Goal: Check status: Check status

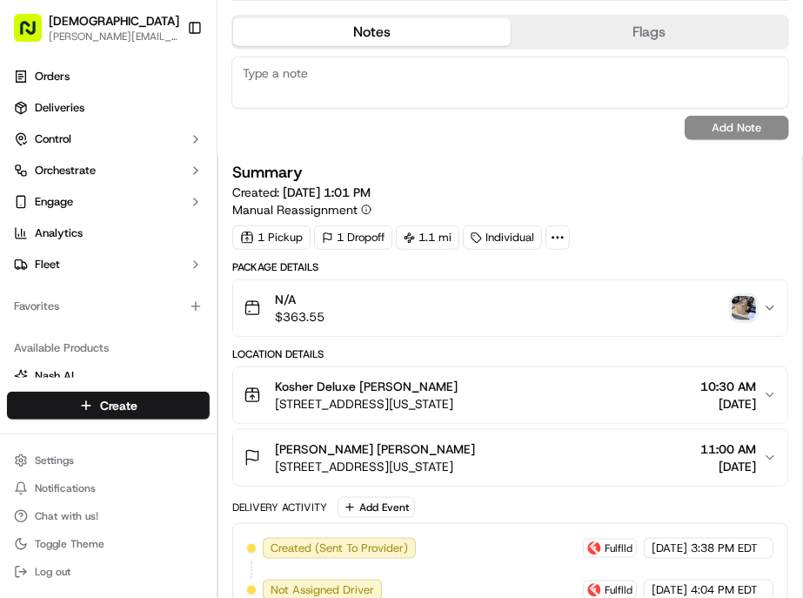
scroll to position [579, 0]
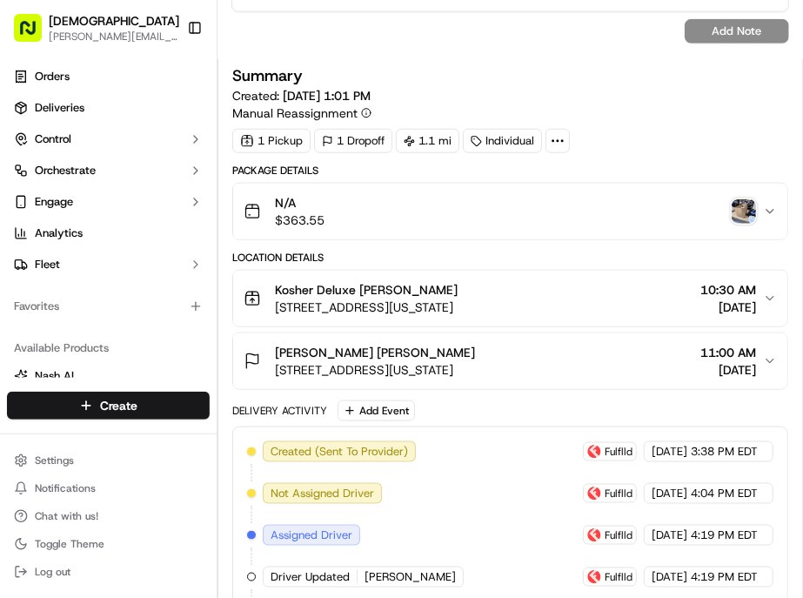
click at [737, 199] on img "button" at bounding box center [744, 211] width 24 height 24
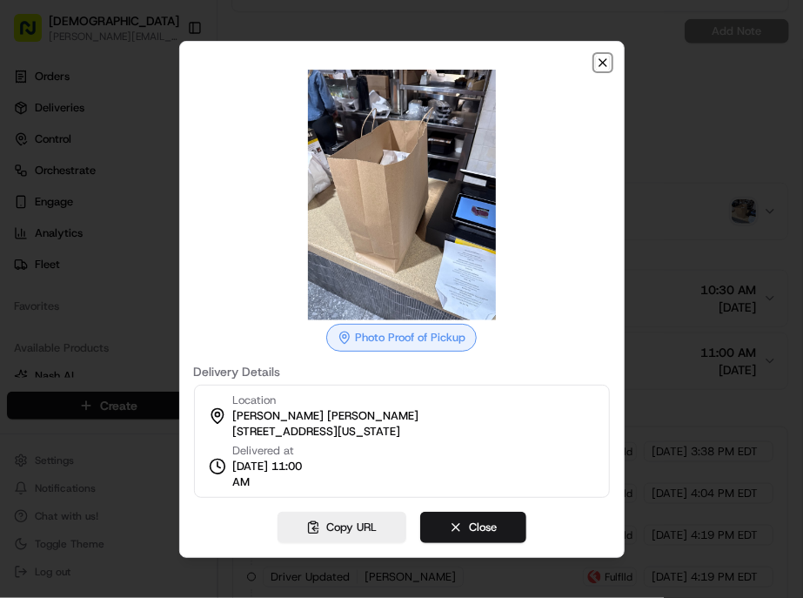
click at [596, 70] on icon "button" at bounding box center [603, 63] width 14 height 14
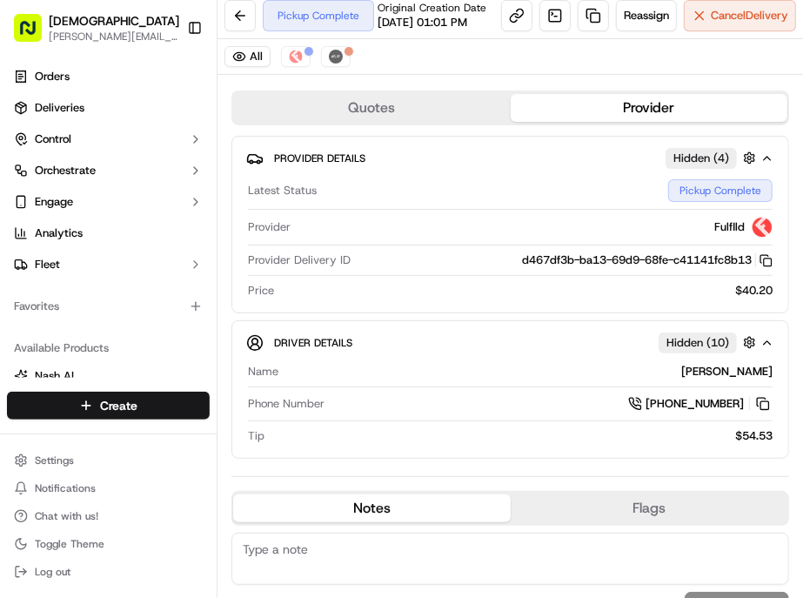
scroll to position [0, 0]
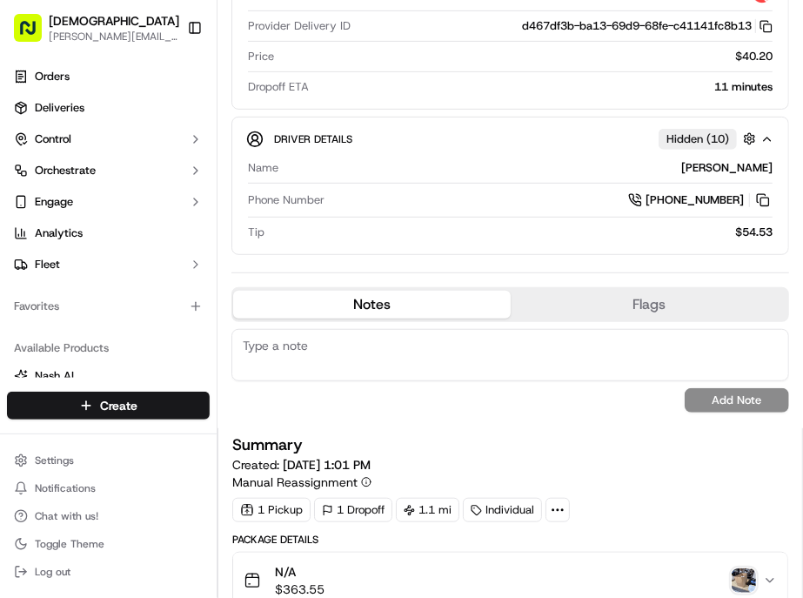
scroll to position [386, 0]
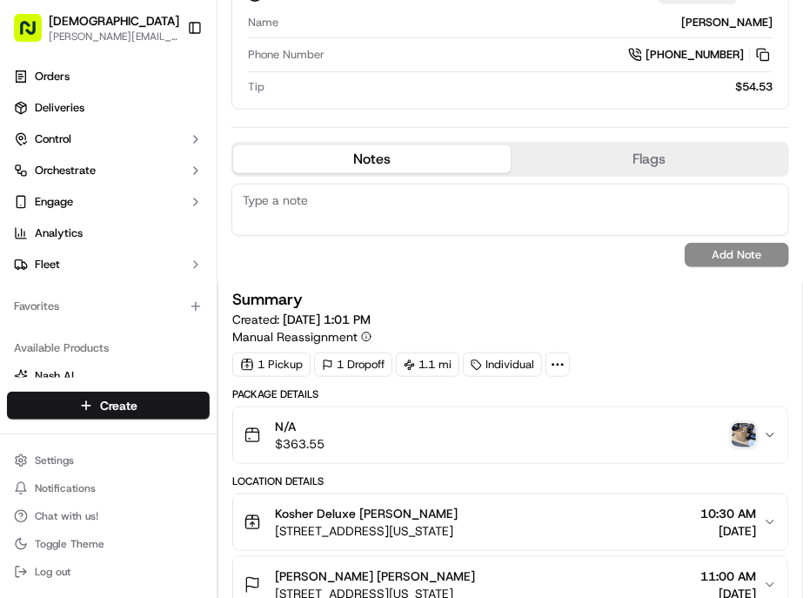
click at [736, 423] on img "button" at bounding box center [744, 435] width 24 height 24
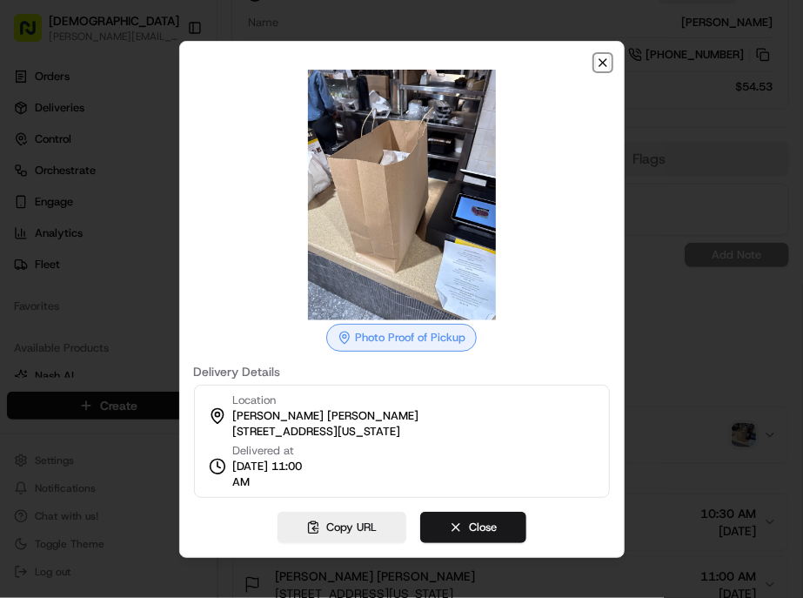
click at [596, 70] on icon "button" at bounding box center [603, 63] width 14 height 14
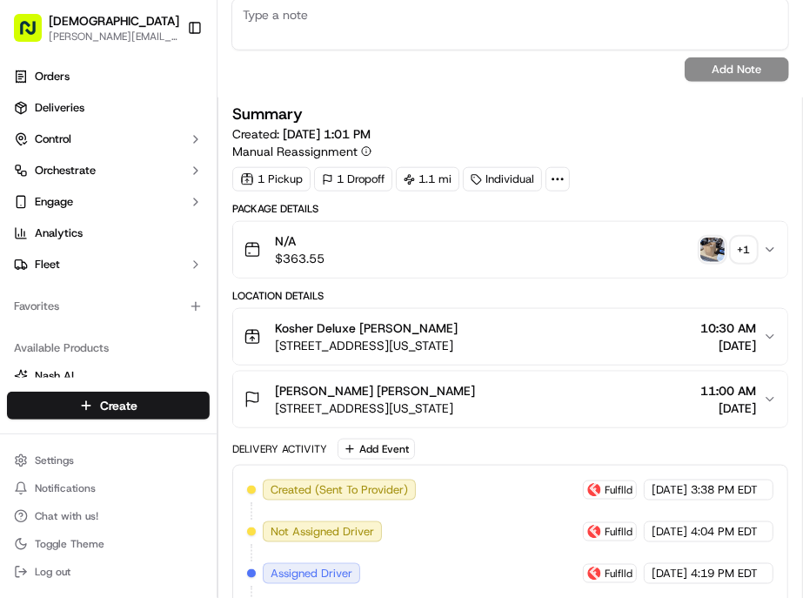
scroll to position [282, 0]
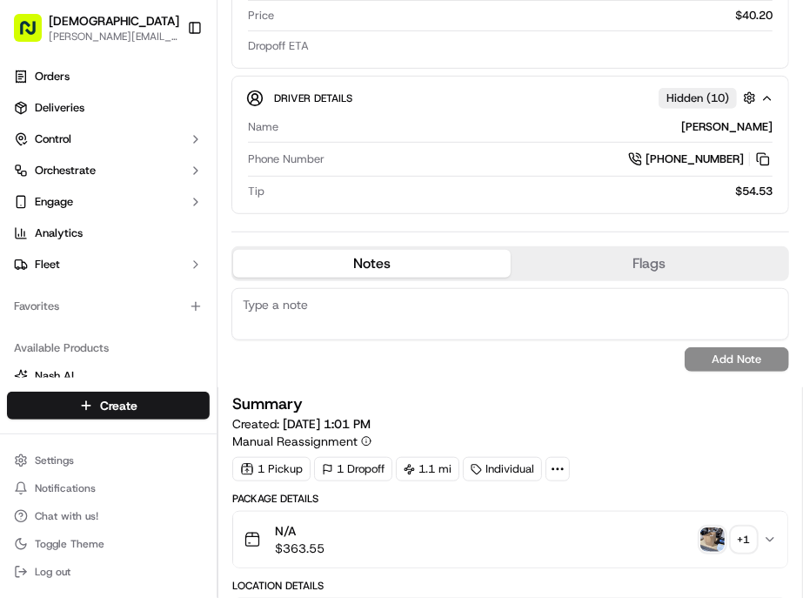
click at [752, 527] on div "+ 1" at bounding box center [744, 539] width 24 height 24
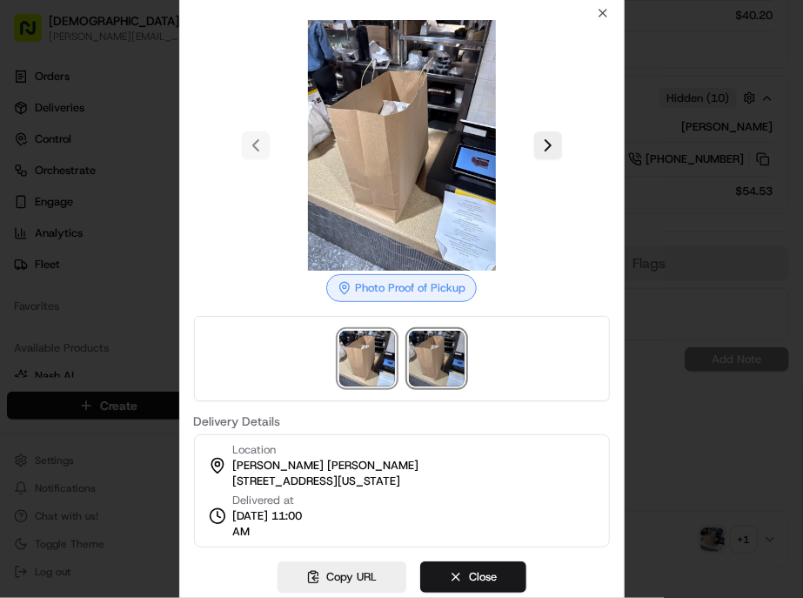
click at [431, 351] on img at bounding box center [437, 359] width 56 height 56
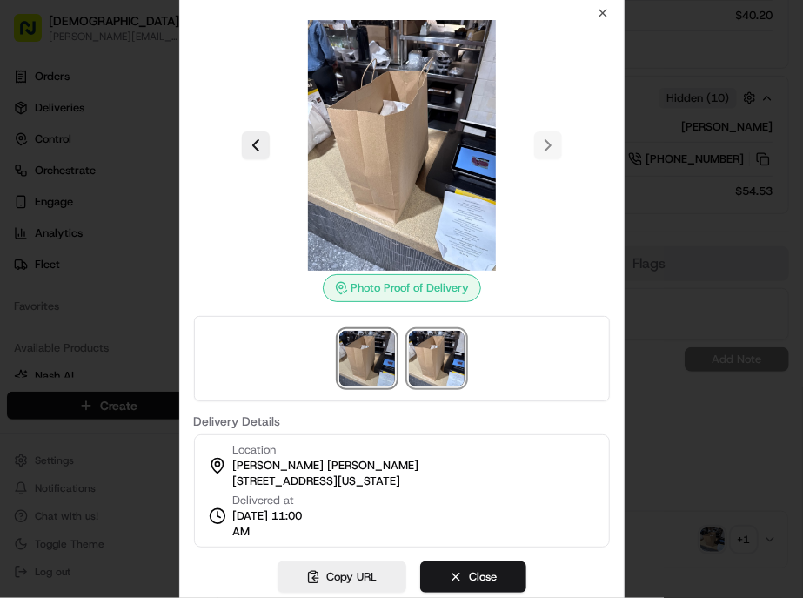
click at [372, 344] on img at bounding box center [367, 359] width 56 height 56
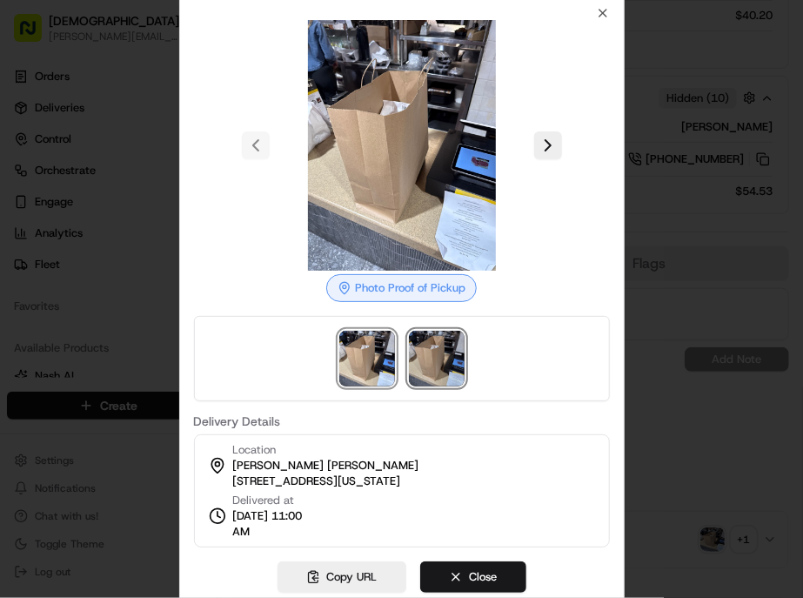
click at [432, 341] on img at bounding box center [437, 359] width 56 height 56
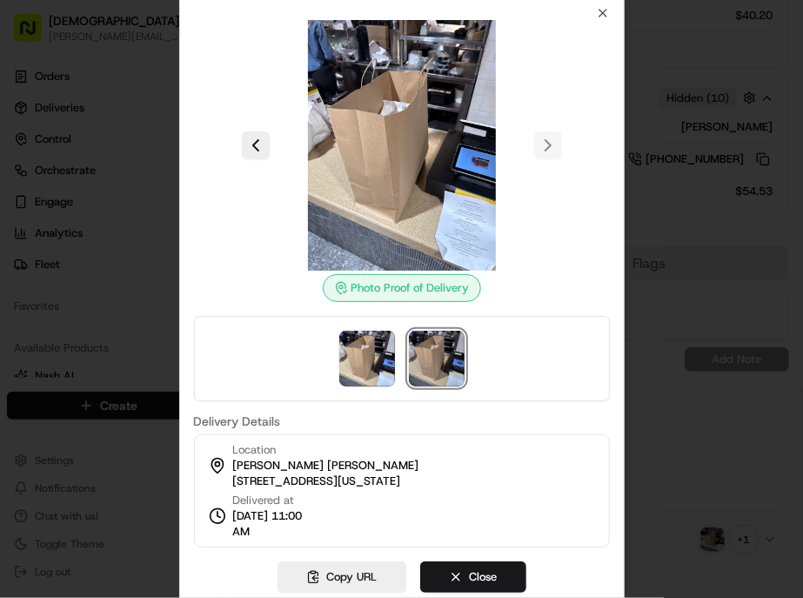
click at [432, 341] on img at bounding box center [437, 359] width 56 height 56
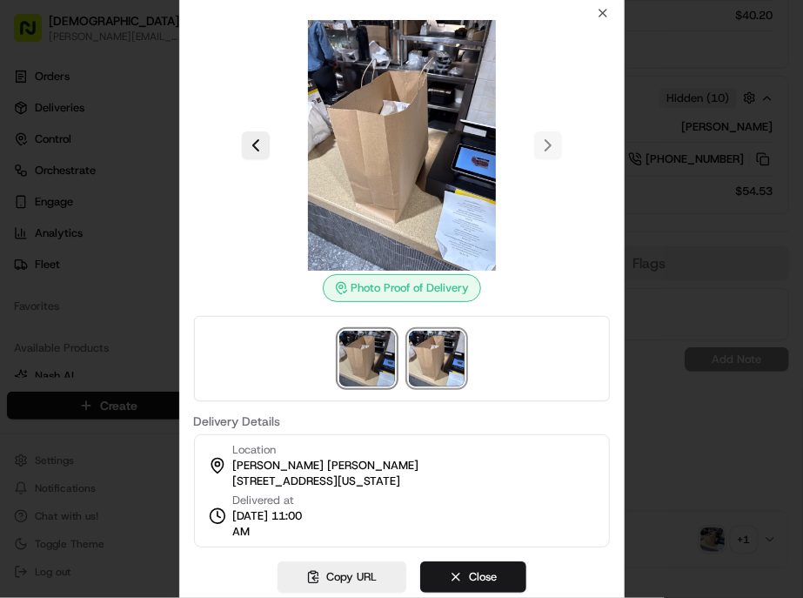
click at [378, 337] on img at bounding box center [367, 359] width 56 height 56
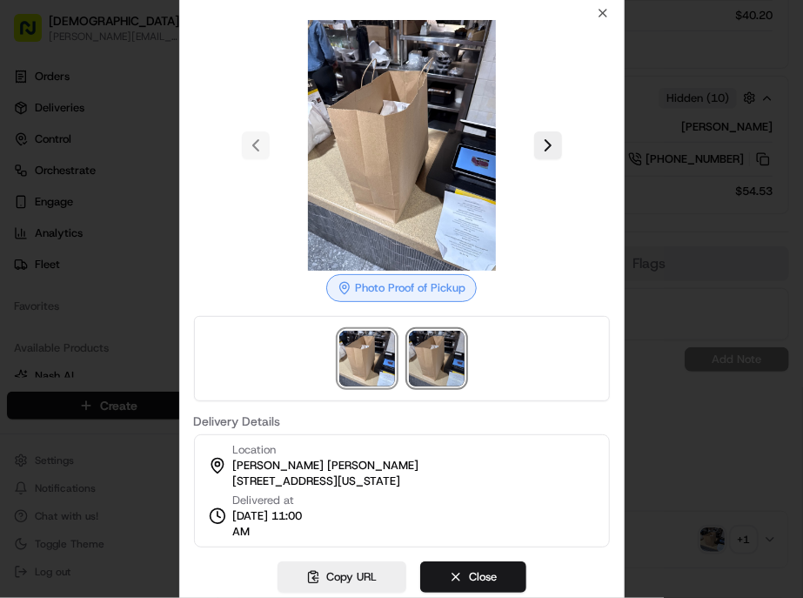
click at [433, 350] on img at bounding box center [437, 359] width 56 height 56
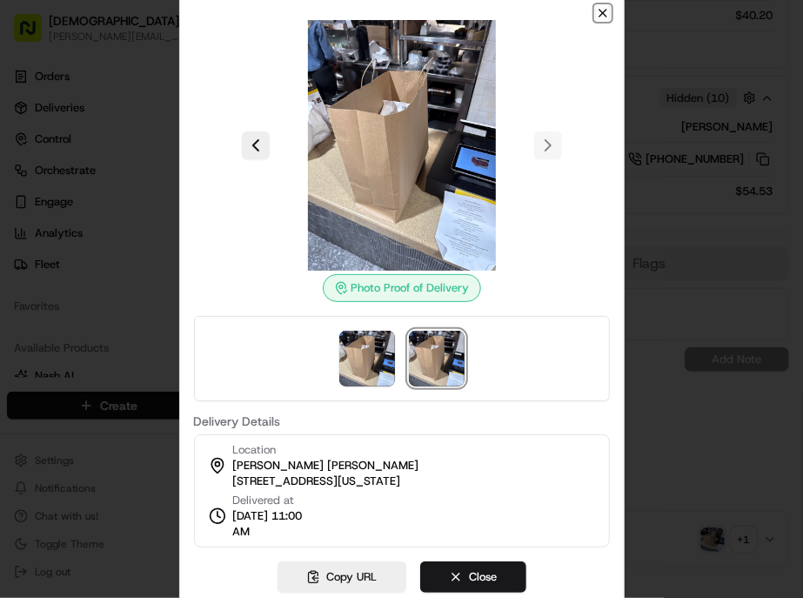
click at [596, 20] on icon "button" at bounding box center [603, 13] width 14 height 14
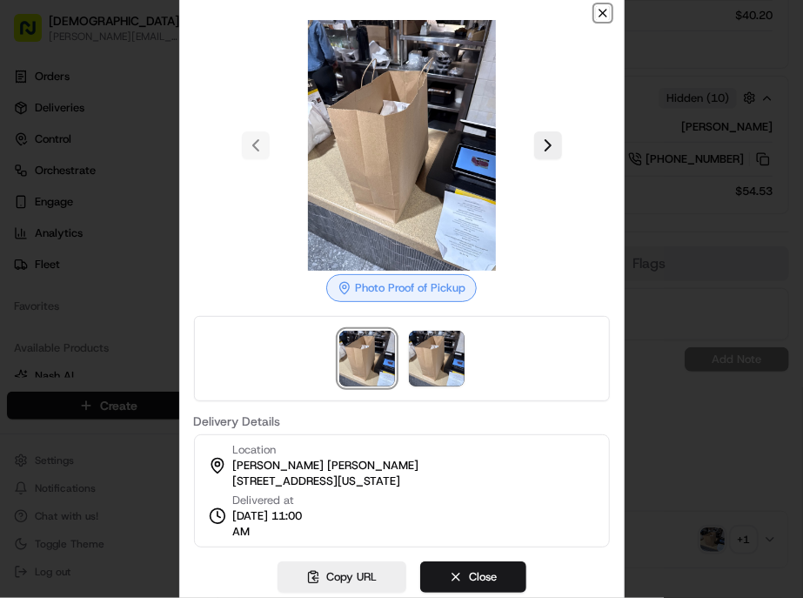
click at [548, 82] on div "Photo Proof of Pickup Delivery Details Location Paul Weiss Jamiann Cassino 1285…" at bounding box center [401, 299] width 445 height 616
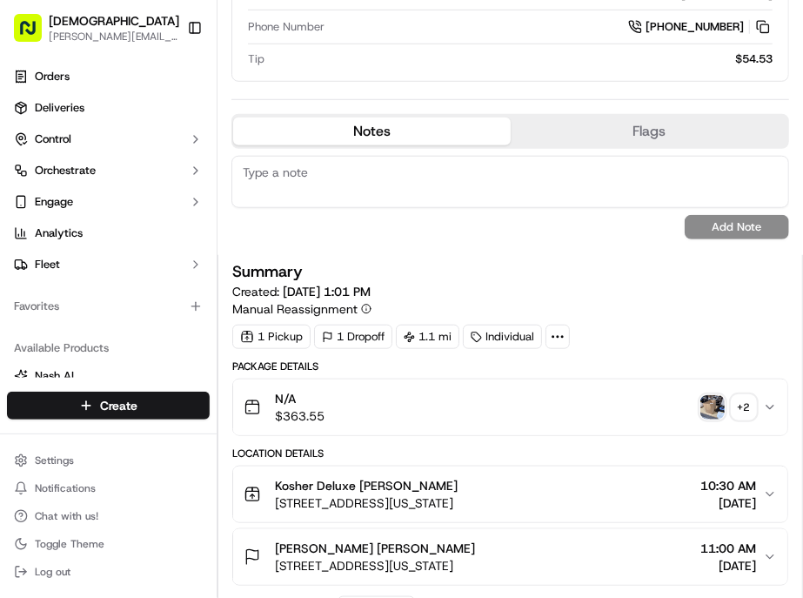
scroll to position [411, 0]
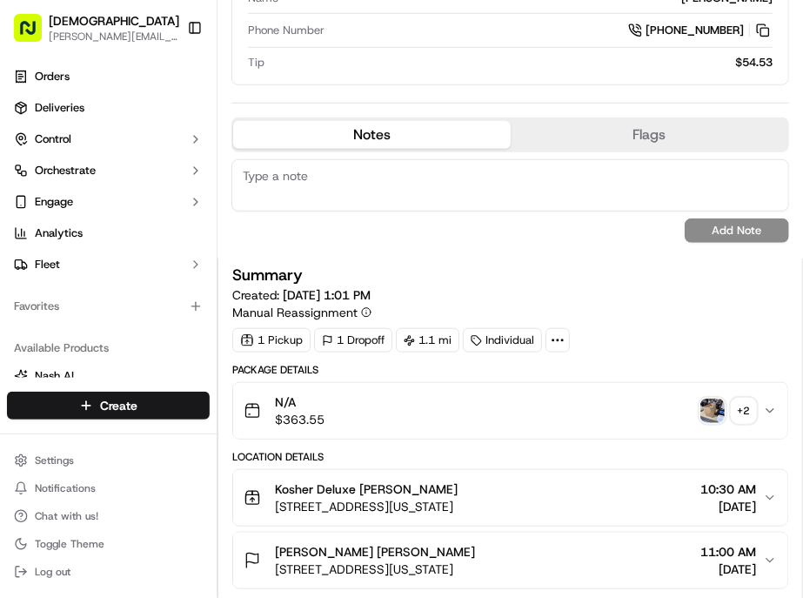
click at [744, 398] on div "+ 2" at bounding box center [744, 410] width 24 height 24
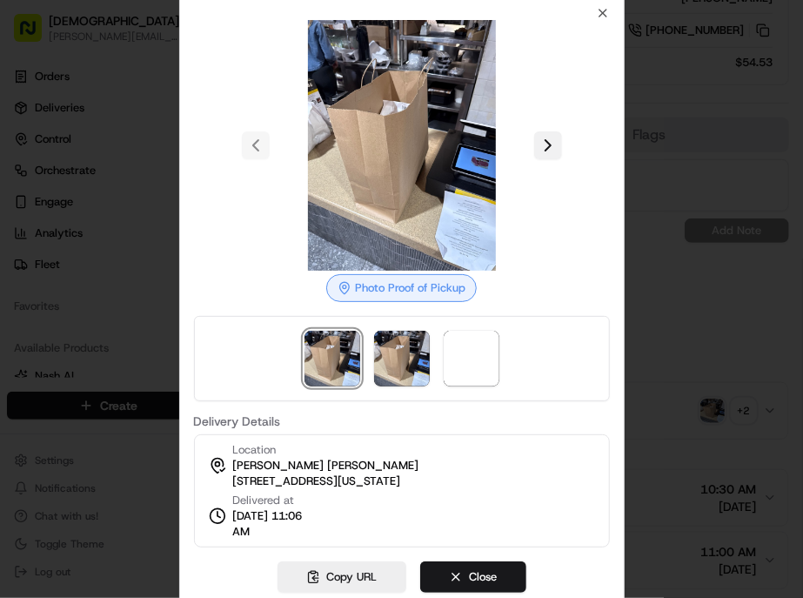
click at [534, 159] on button at bounding box center [548, 145] width 28 height 28
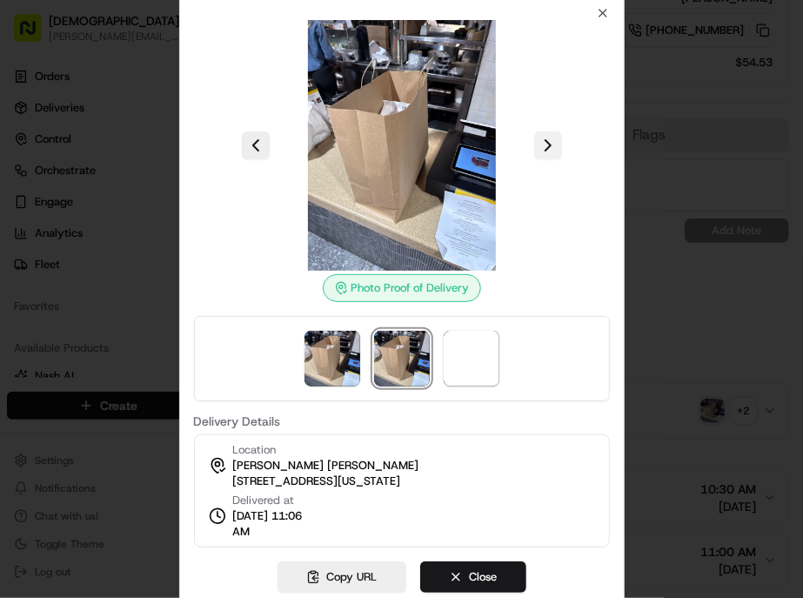
click at [534, 159] on button at bounding box center [548, 145] width 28 height 28
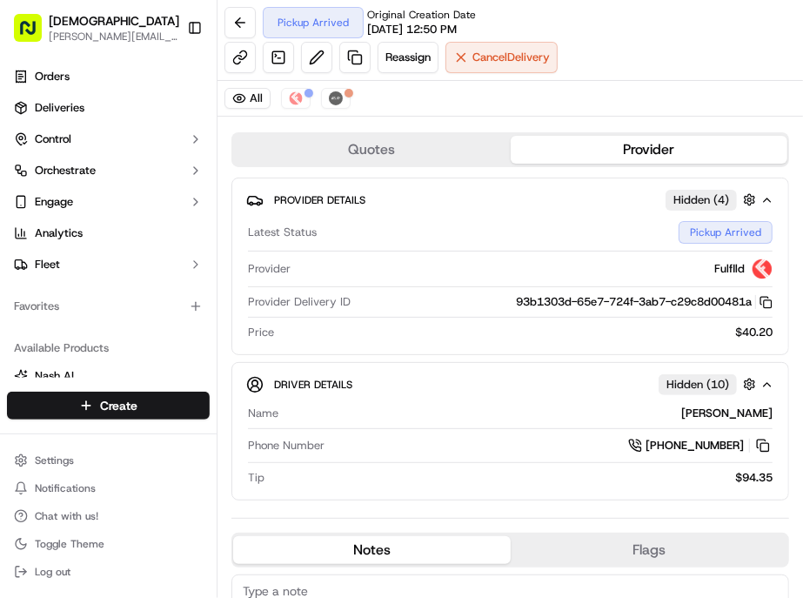
scroll to position [386, 0]
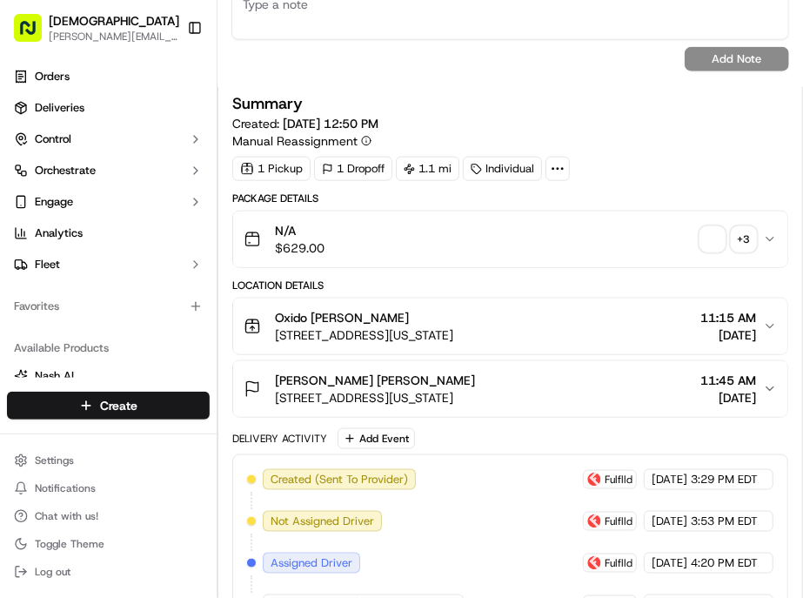
scroll to position [579, 0]
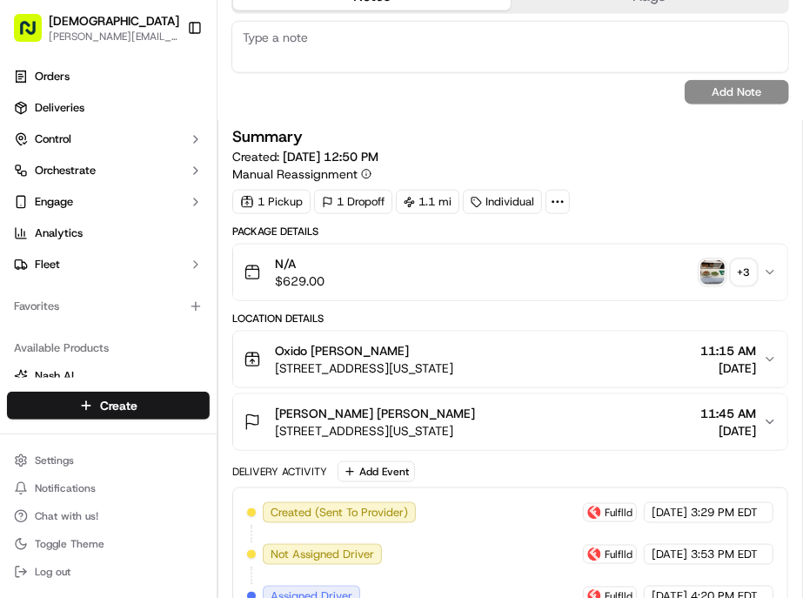
click at [588, 342] on div "Oxido Denis Sharebite 307 W 38th St, New York, NY 10018, USA 11:15 AM 09/18/2025" at bounding box center [503, 359] width 519 height 35
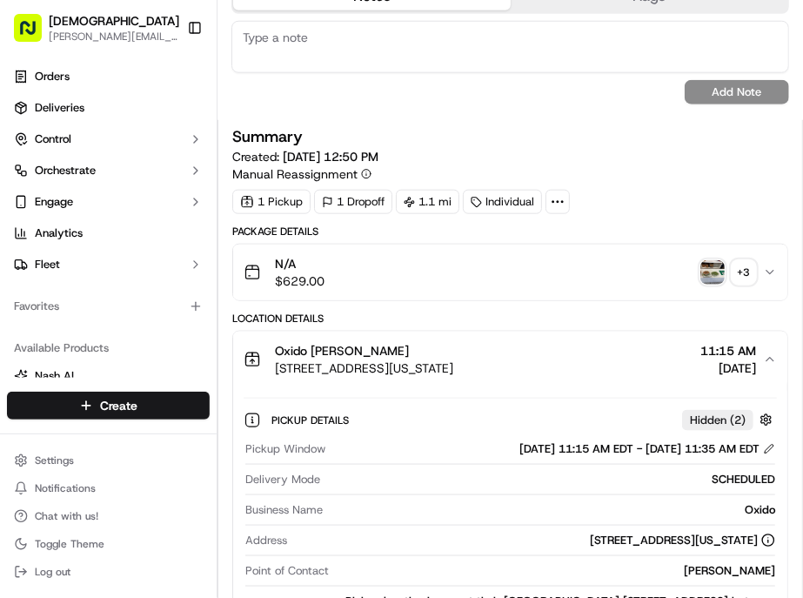
click at [718, 260] on img "button" at bounding box center [712, 272] width 24 height 24
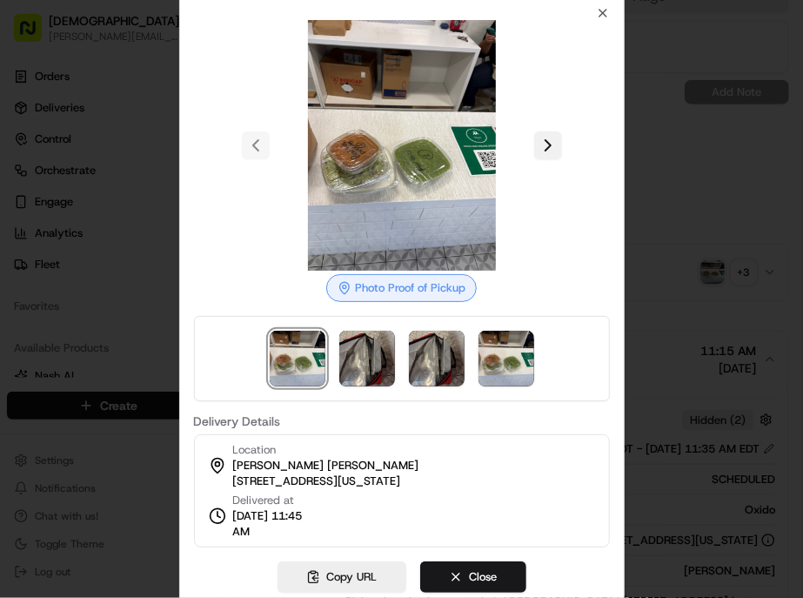
click at [534, 159] on button at bounding box center [548, 145] width 28 height 28
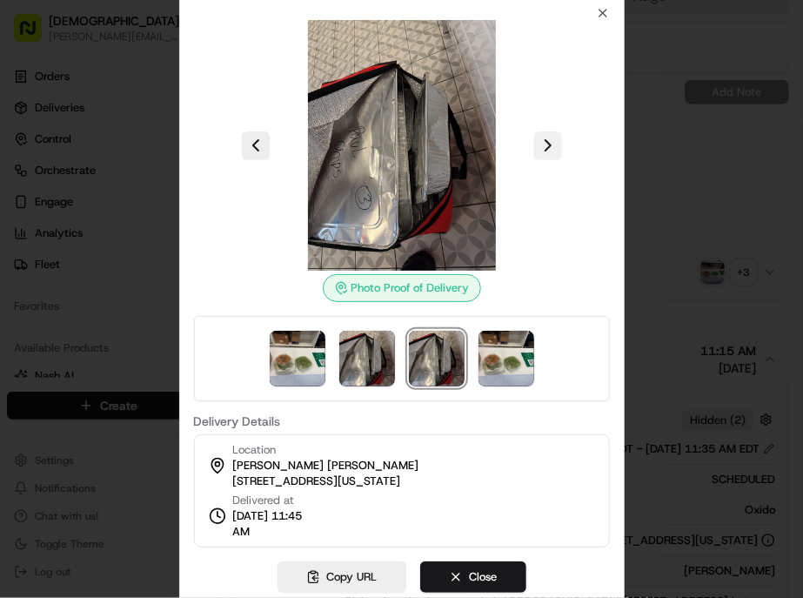
click at [534, 159] on button at bounding box center [548, 145] width 28 height 28
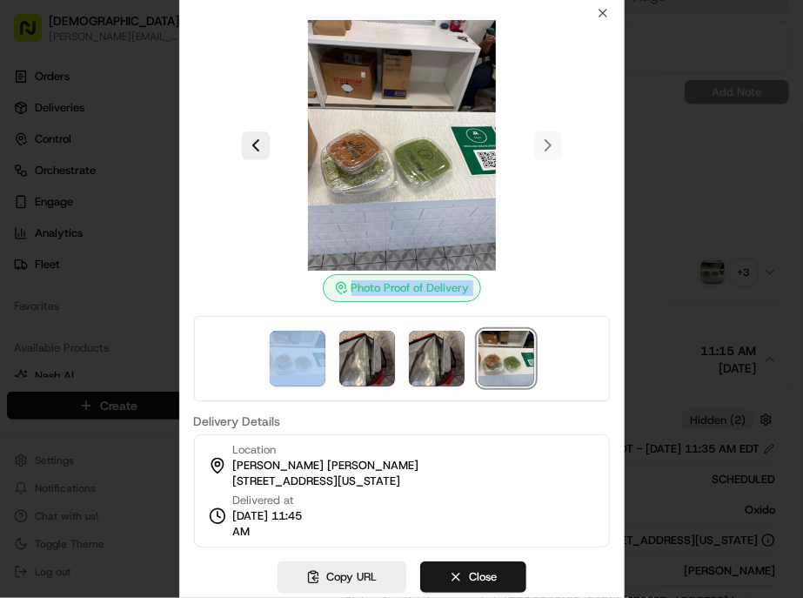
click at [506, 183] on div at bounding box center [402, 145] width 416 height 251
click at [270, 159] on button at bounding box center [256, 145] width 28 height 28
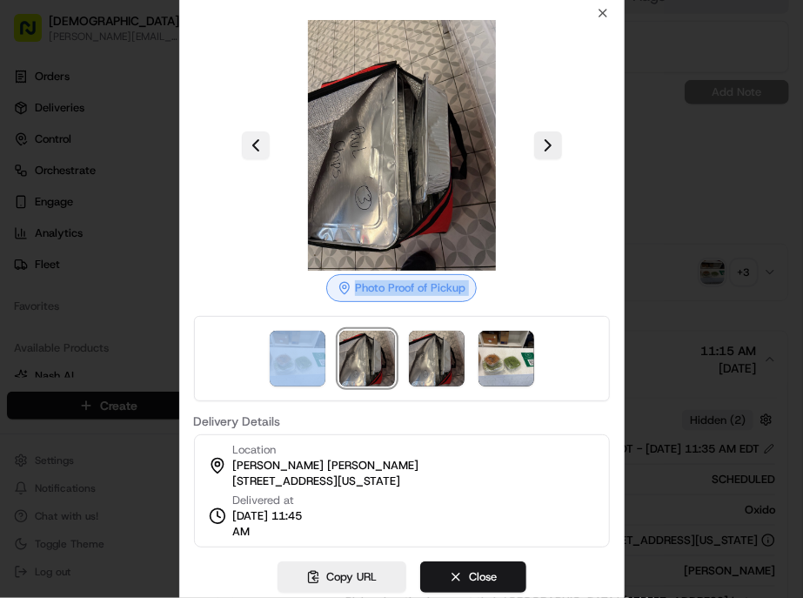
click at [270, 159] on button at bounding box center [256, 145] width 28 height 28
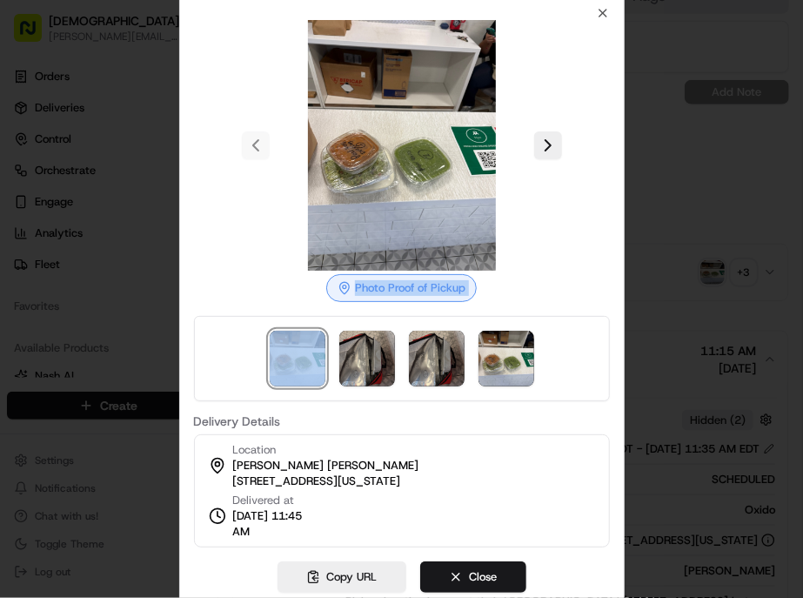
click at [291, 184] on div at bounding box center [402, 145] width 416 height 251
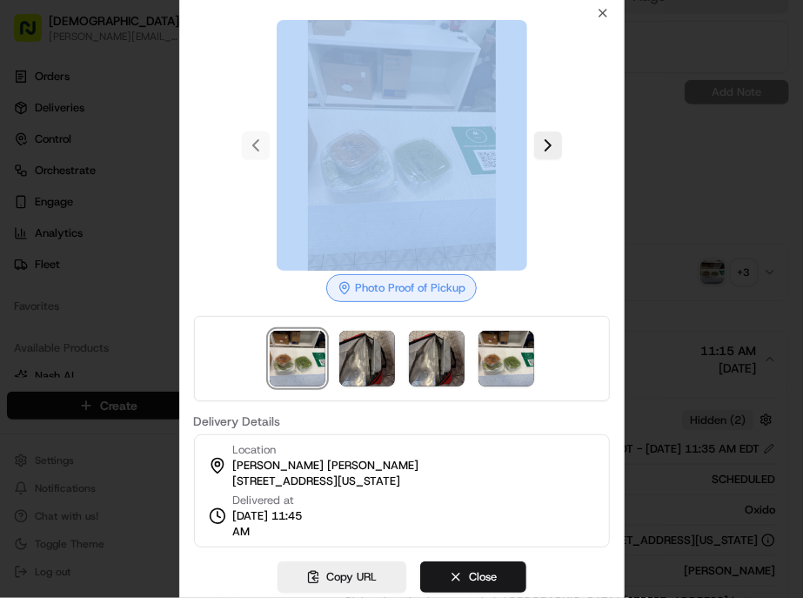
click at [291, 184] on div at bounding box center [402, 145] width 416 height 251
click at [599, 17] on icon "button" at bounding box center [602, 13] width 7 height 7
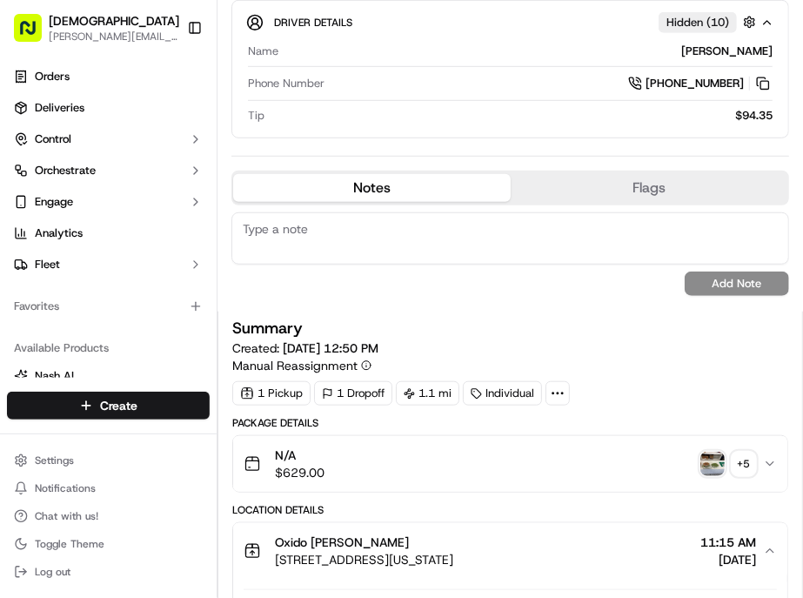
scroll to position [386, 0]
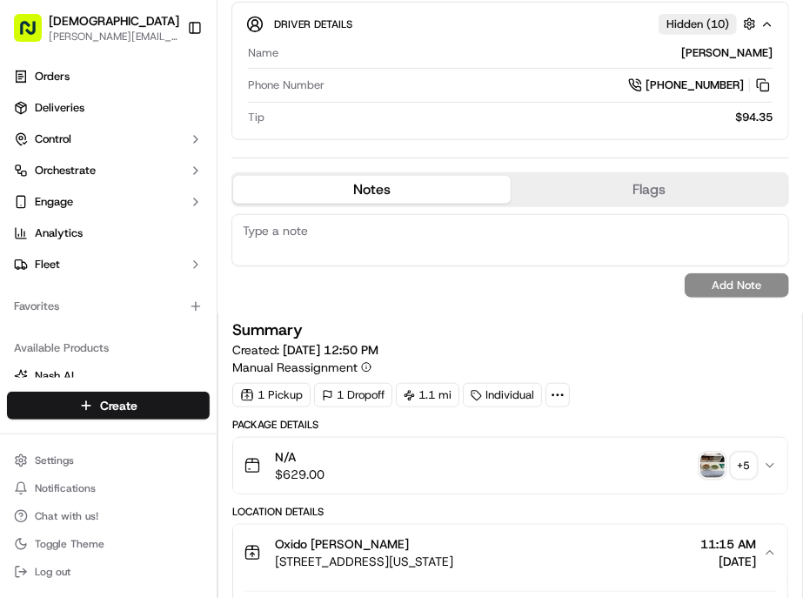
click at [745, 453] on div "+ 5" at bounding box center [744, 465] width 24 height 24
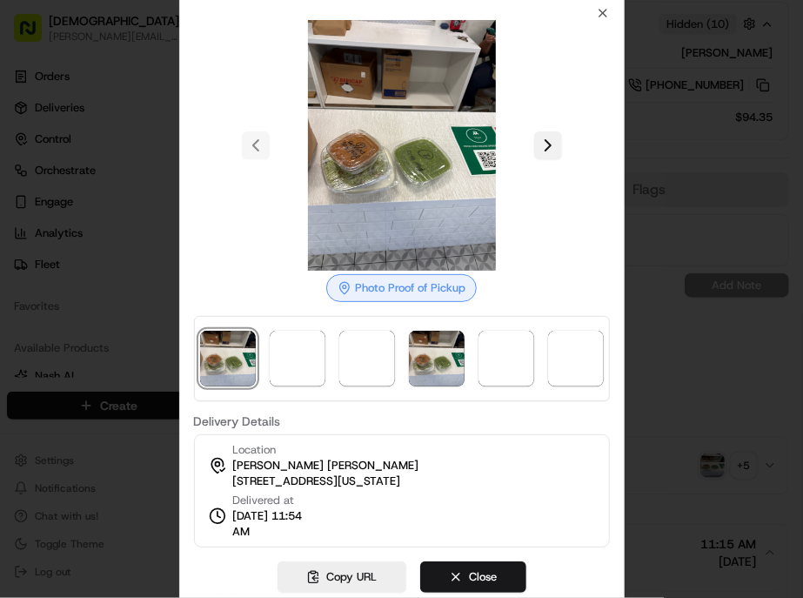
click at [534, 159] on button at bounding box center [548, 145] width 28 height 28
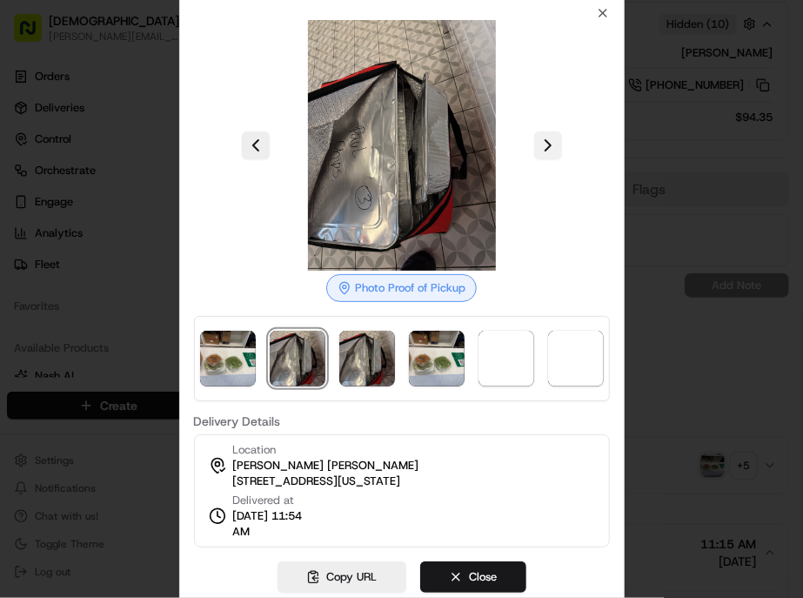
click at [534, 159] on button at bounding box center [548, 145] width 28 height 28
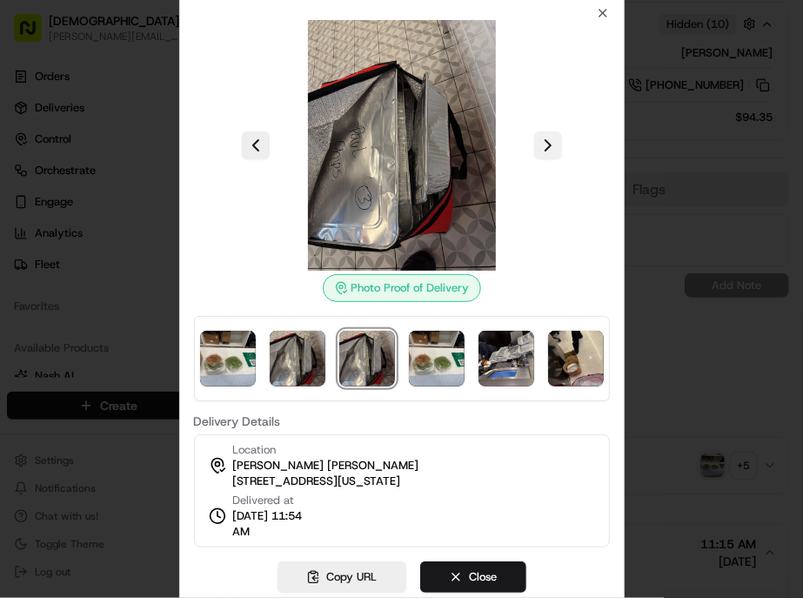
click at [534, 159] on button at bounding box center [548, 145] width 28 height 28
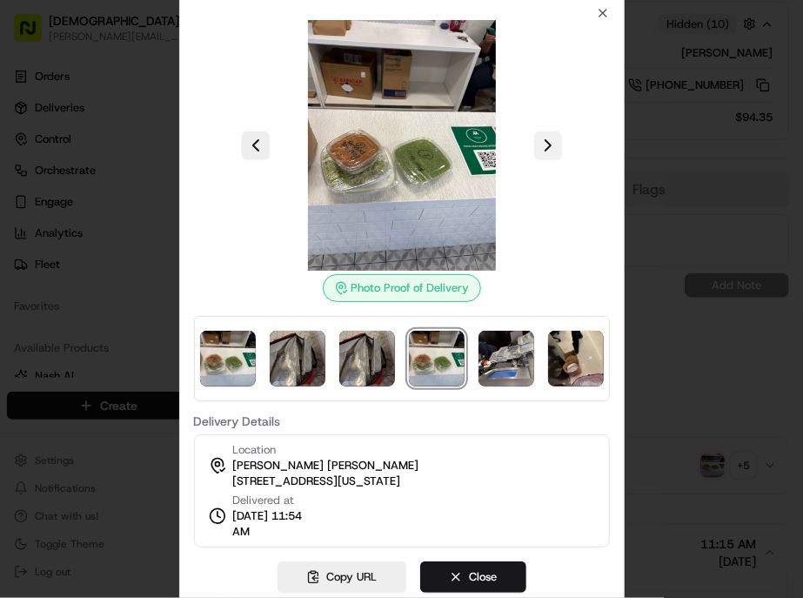
click at [534, 159] on button at bounding box center [548, 145] width 28 height 28
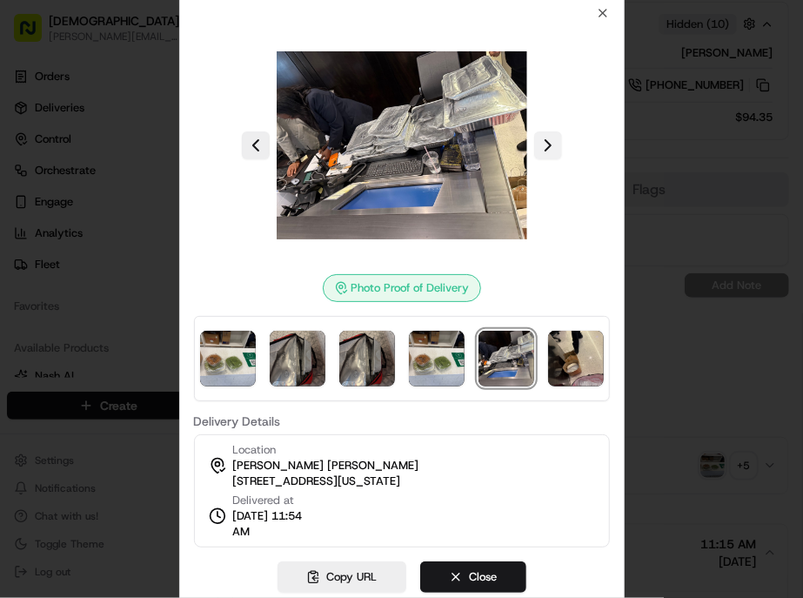
click at [534, 159] on button at bounding box center [548, 145] width 28 height 28
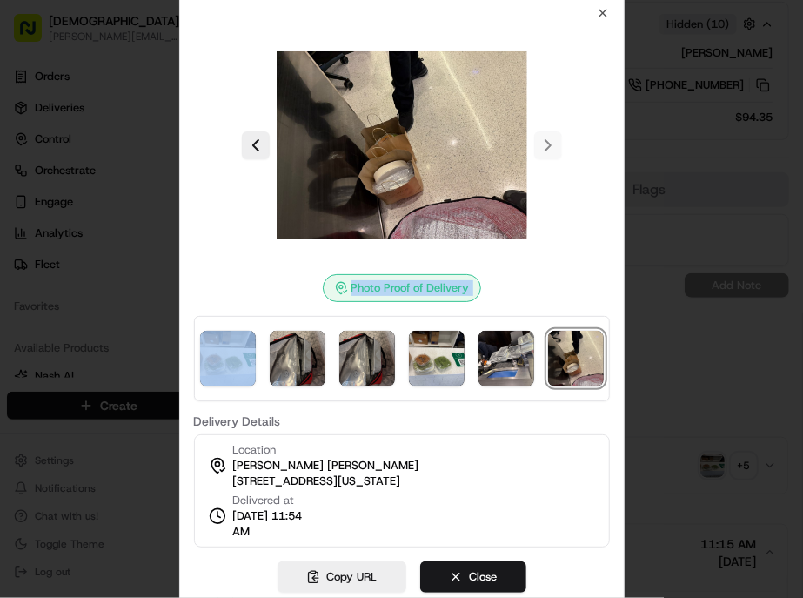
click at [508, 184] on div at bounding box center [402, 145] width 416 height 251
click at [511, 183] on div at bounding box center [402, 145] width 416 height 251
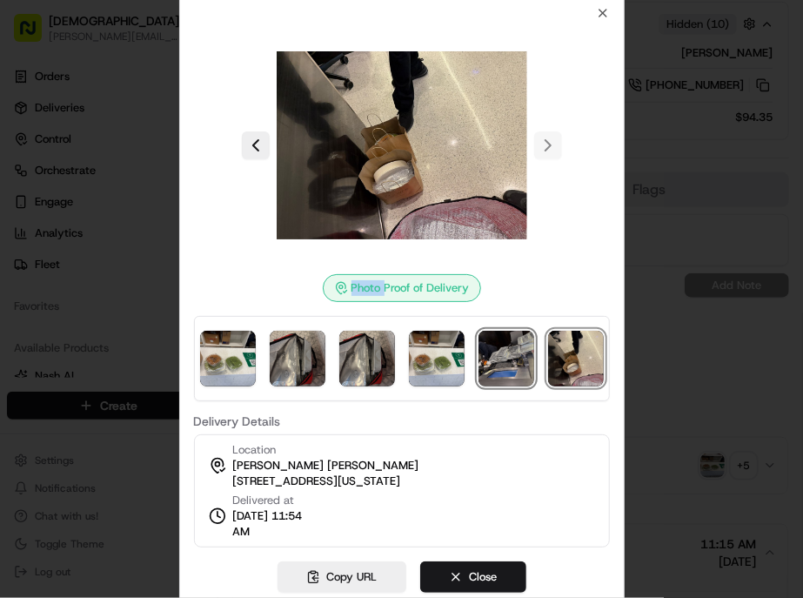
click at [478, 342] on img at bounding box center [506, 359] width 56 height 56
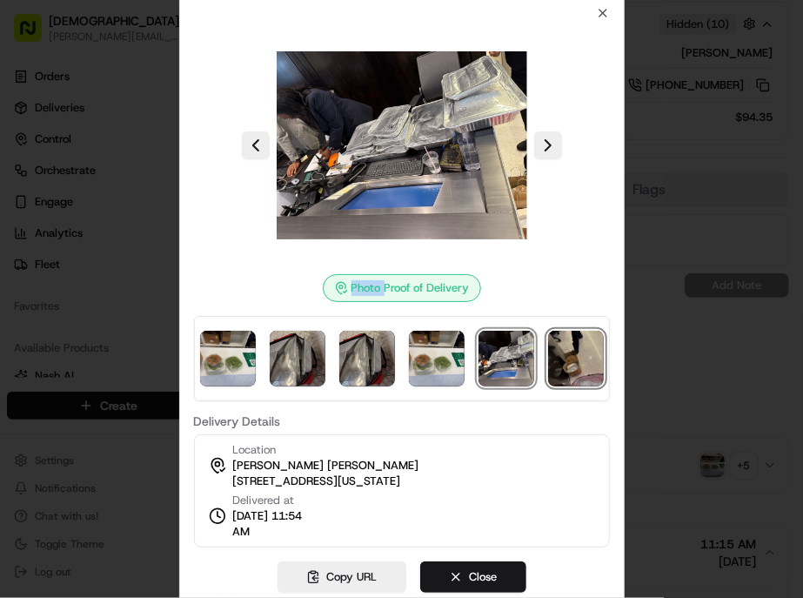
click at [548, 344] on img at bounding box center [576, 359] width 56 height 56
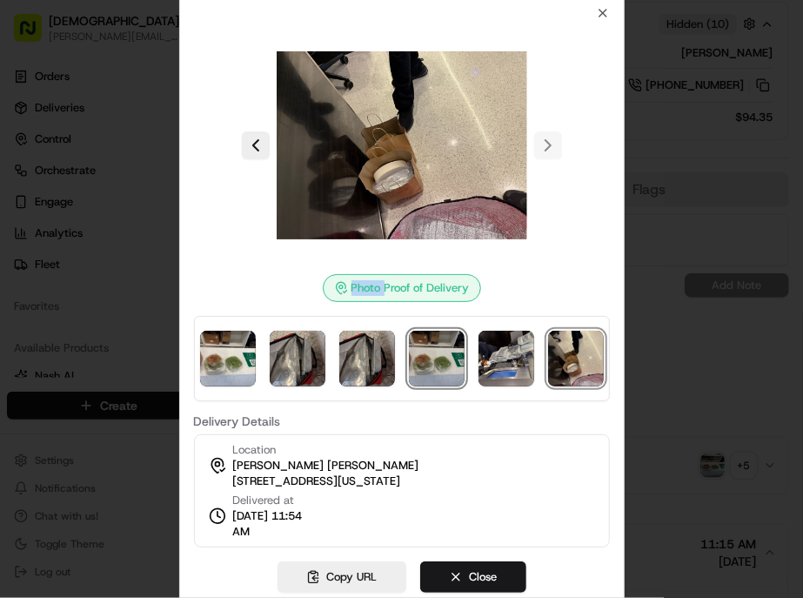
click at [428, 343] on img at bounding box center [437, 359] width 56 height 56
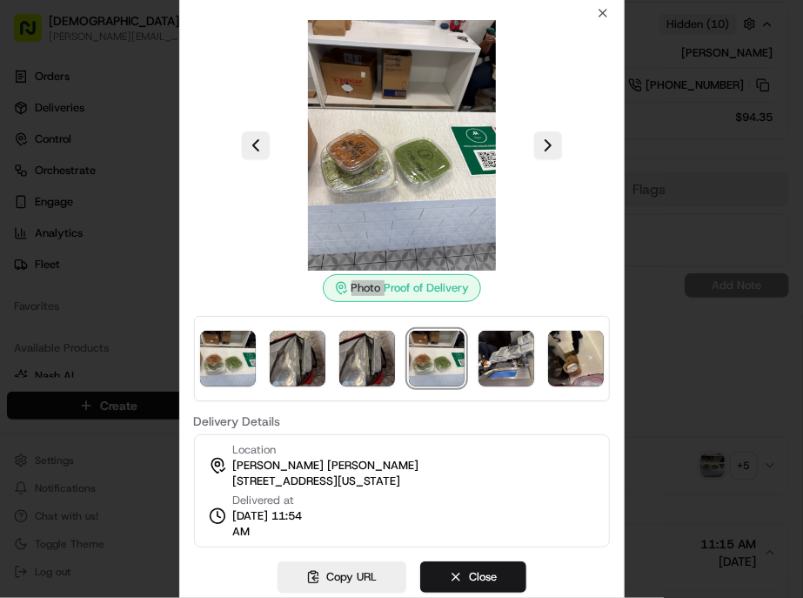
click at [256, 534] on div at bounding box center [401, 299] width 803 height 598
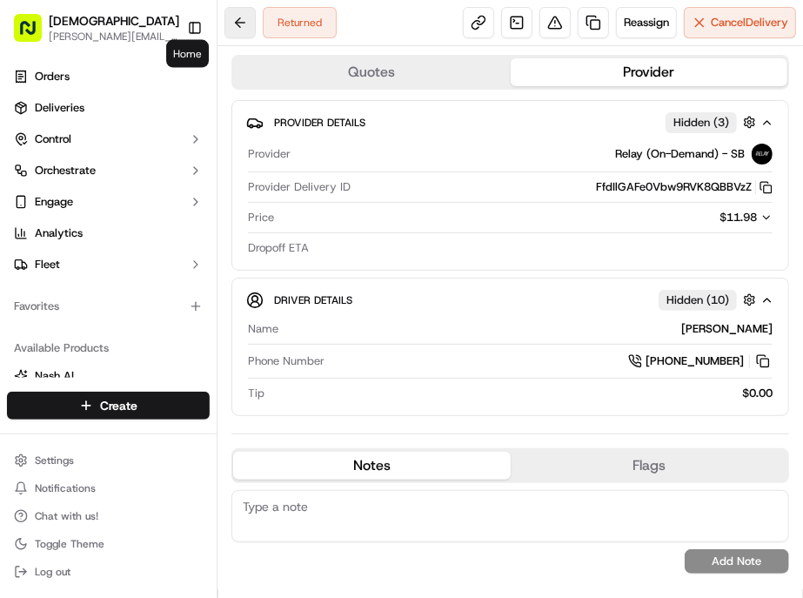
click at [224, 16] on button at bounding box center [239, 22] width 31 height 31
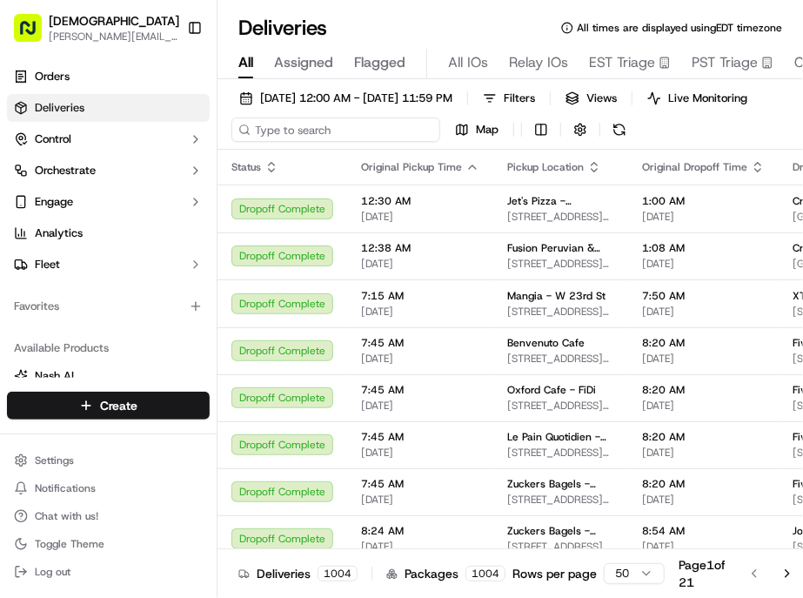
click at [249, 117] on input at bounding box center [335, 129] width 209 height 24
paste input "[PERSON_NAME]"
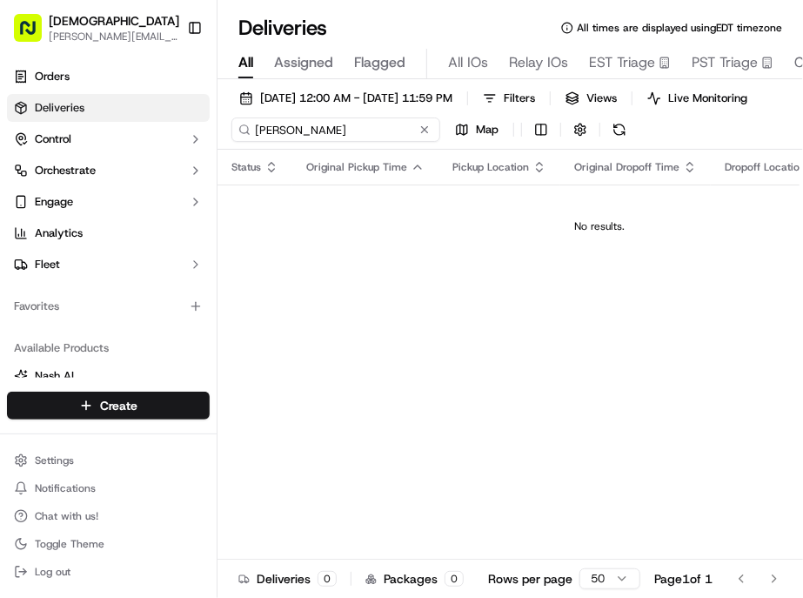
drag, startPoint x: 223, startPoint y: 99, endPoint x: 261, endPoint y: 105, distance: 38.8
click at [231, 117] on input "[PERSON_NAME]" at bounding box center [335, 129] width 209 height 24
type input "[PERSON_NAME]"
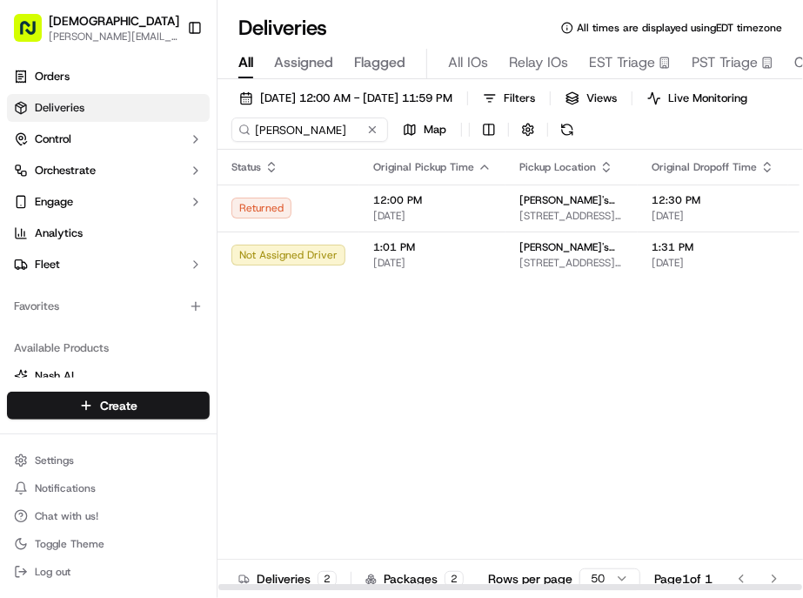
click at [447, 584] on div at bounding box center [510, 587] width 584 height 6
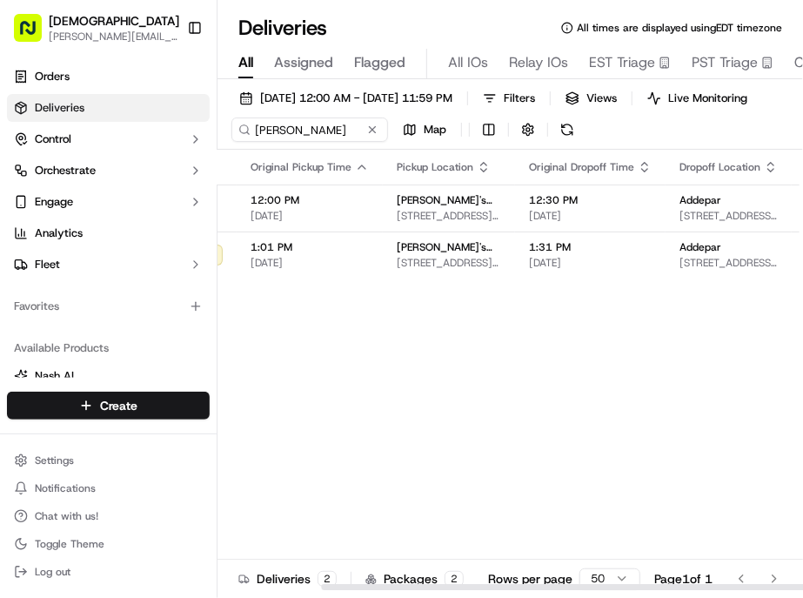
drag, startPoint x: 447, startPoint y: 559, endPoint x: 729, endPoint y: 418, distance: 315.5
click at [664, 584] on div at bounding box center [613, 587] width 584 height 6
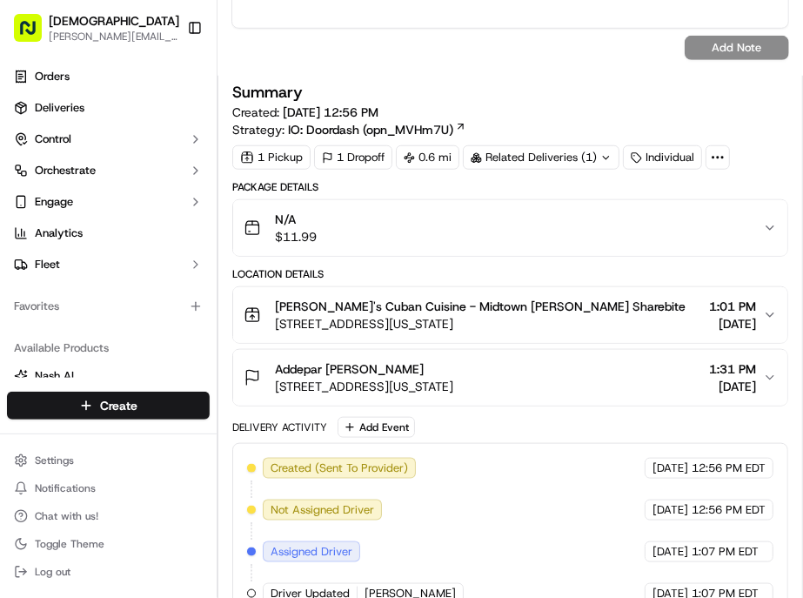
scroll to position [518, 0]
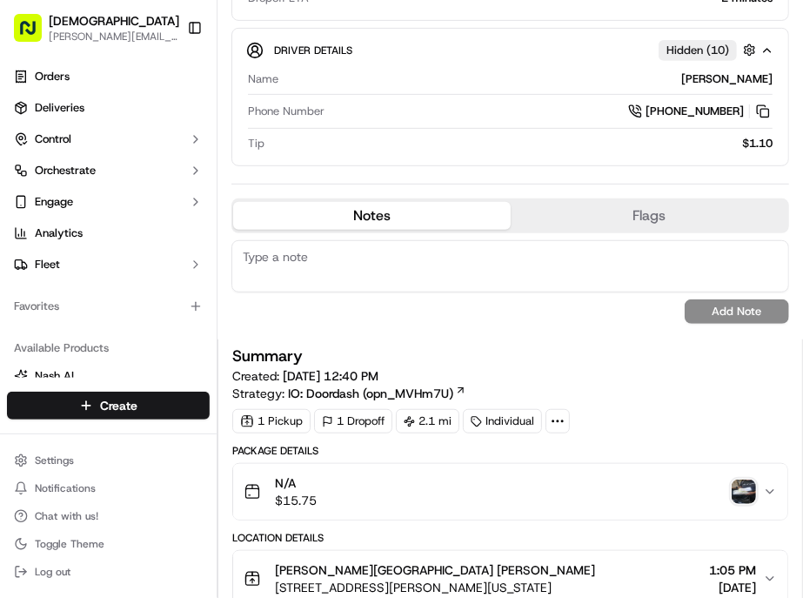
scroll to position [193, 0]
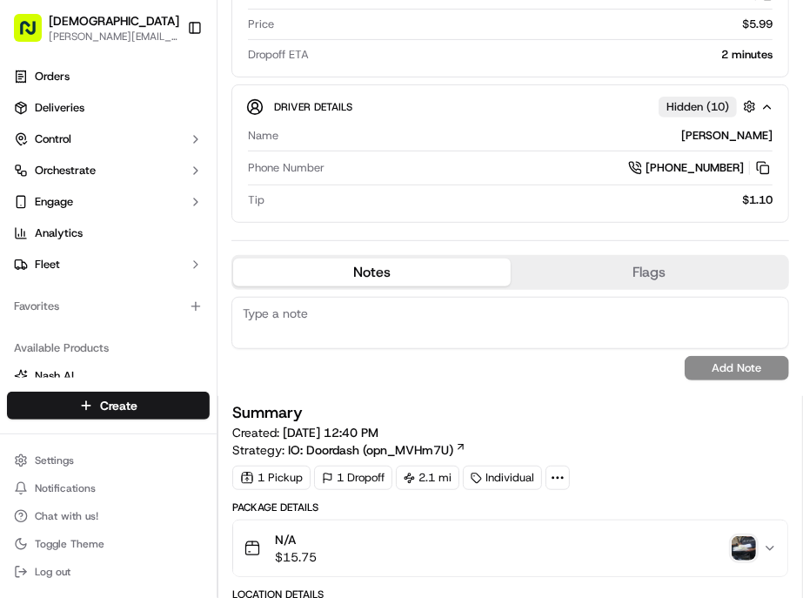
click at [746, 536] on img "button" at bounding box center [744, 548] width 24 height 24
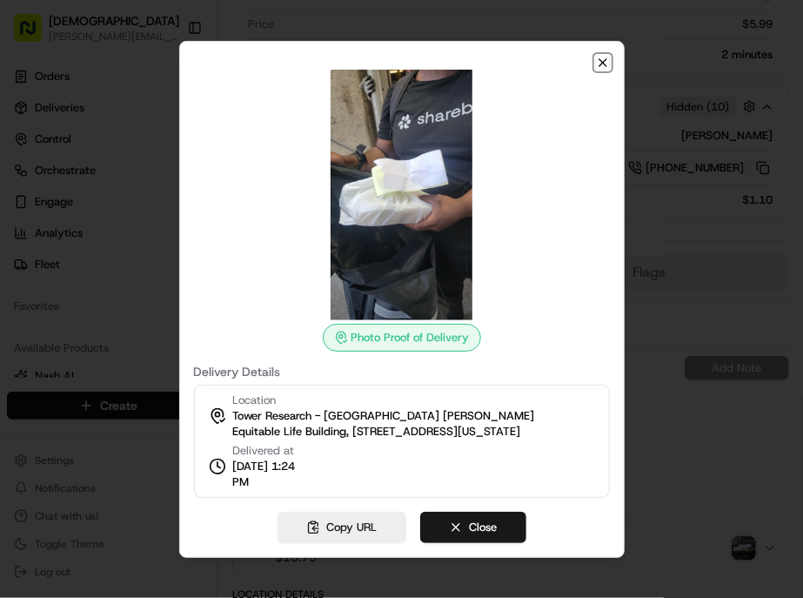
click at [596, 70] on icon "button" at bounding box center [603, 63] width 14 height 14
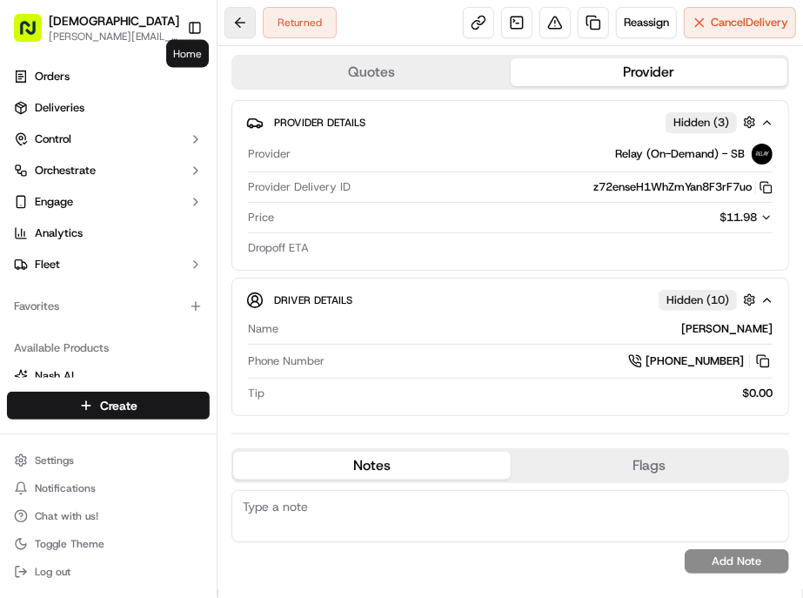
click at [224, 15] on button at bounding box center [239, 22] width 31 height 31
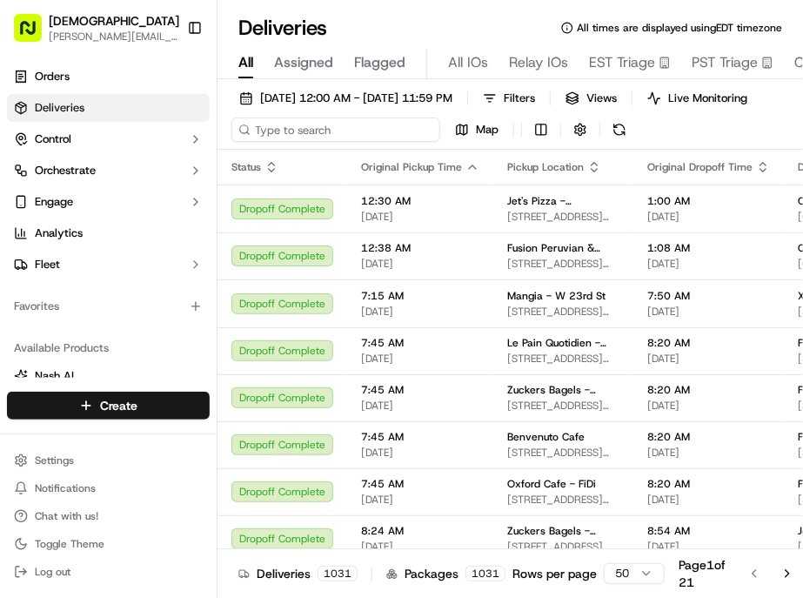
click at [275, 117] on input at bounding box center [335, 129] width 209 height 24
paste input "Kevin Enriquez"
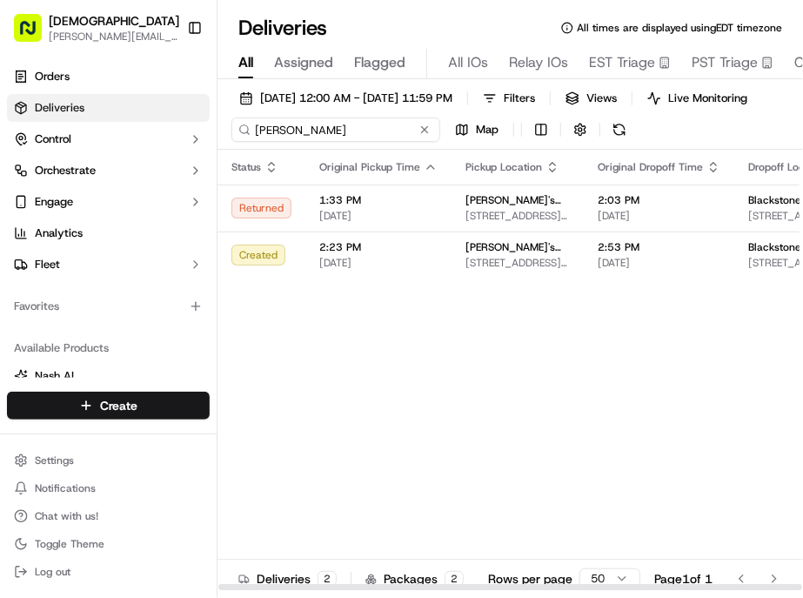
type input "Kevin Enriquez"
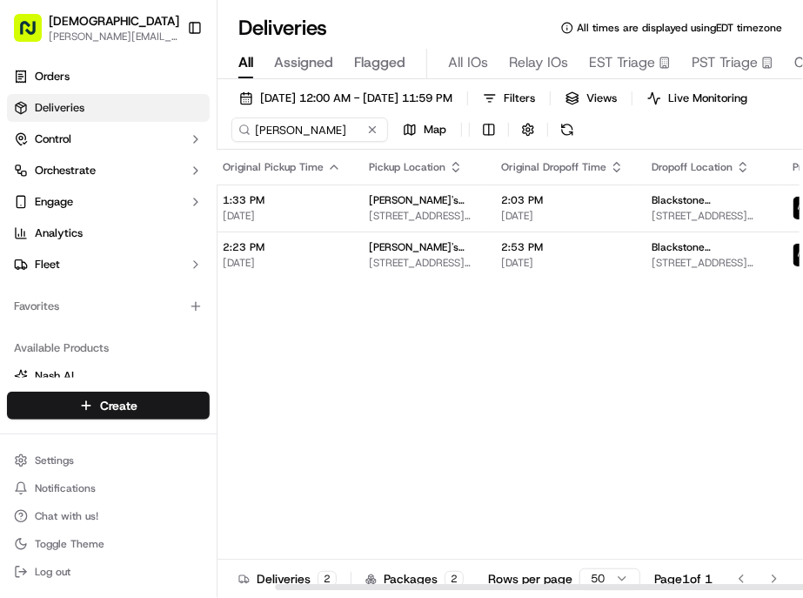
scroll to position [0, 123]
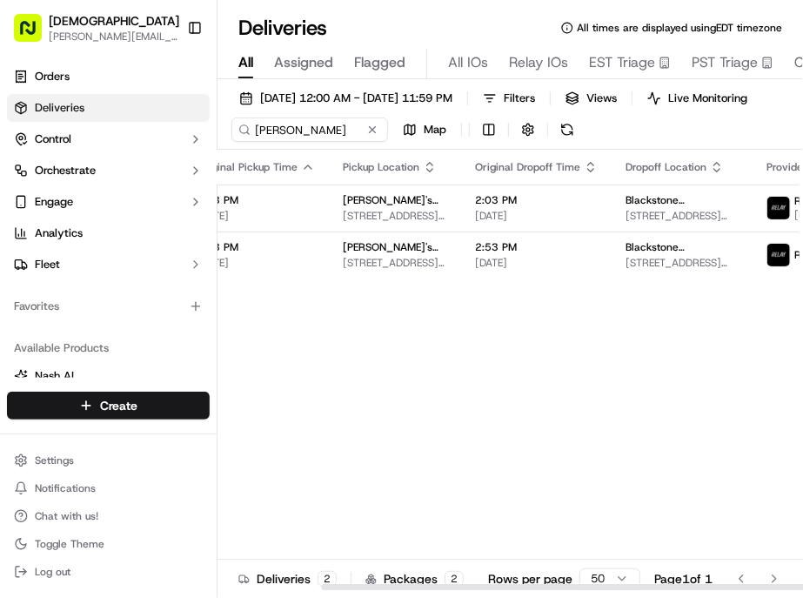
drag, startPoint x: 549, startPoint y: 558, endPoint x: 763, endPoint y: 531, distance: 215.8
click at [755, 584] on div at bounding box center [613, 587] width 584 height 6
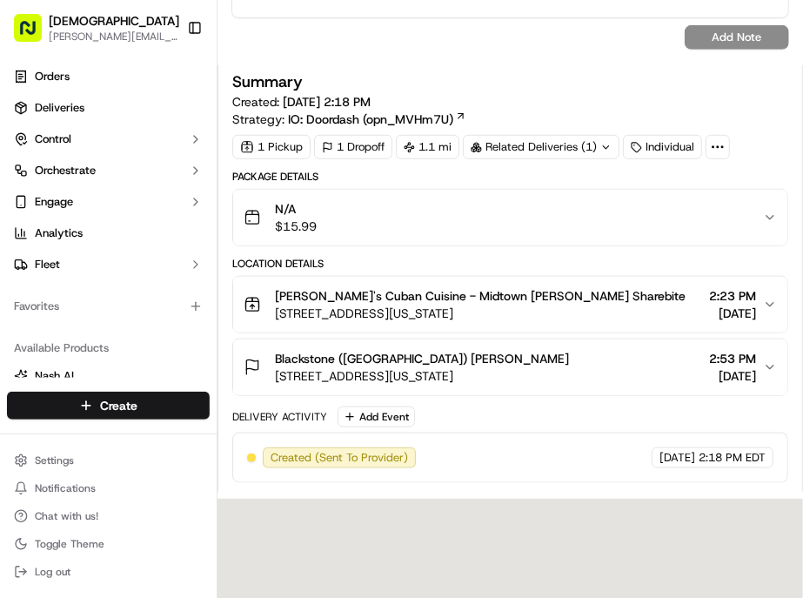
scroll to position [483, 0]
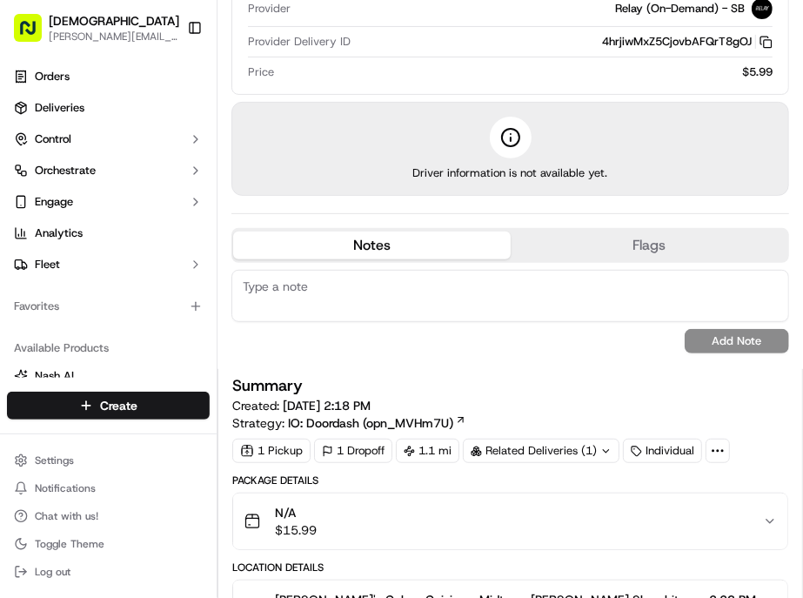
scroll to position [0, 0]
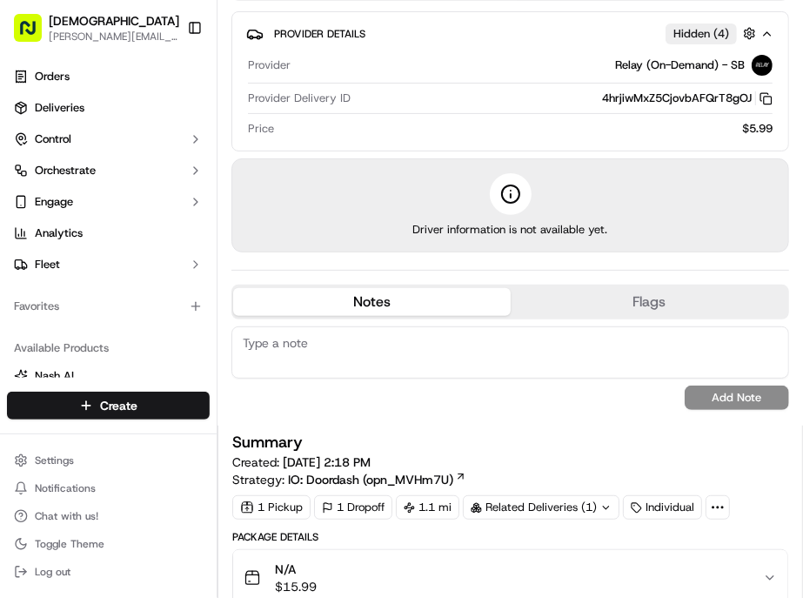
scroll to position [386, 0]
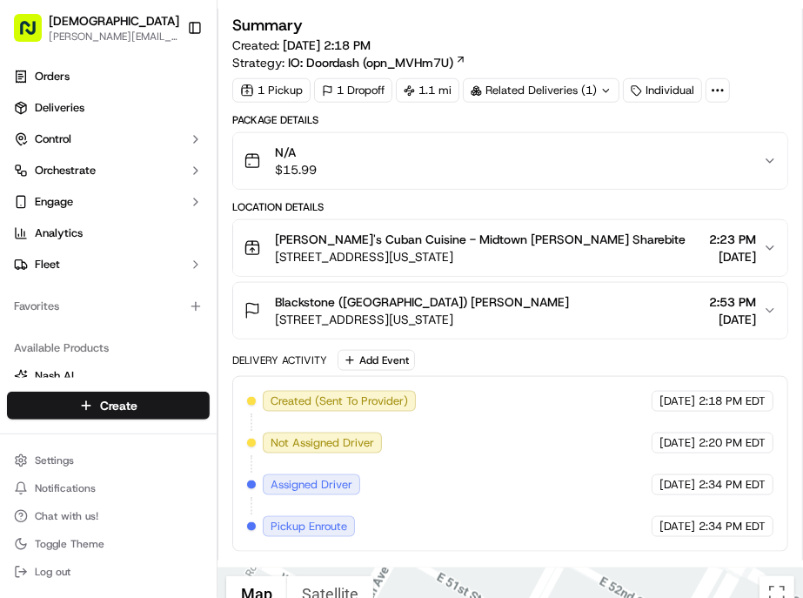
scroll to position [586, 0]
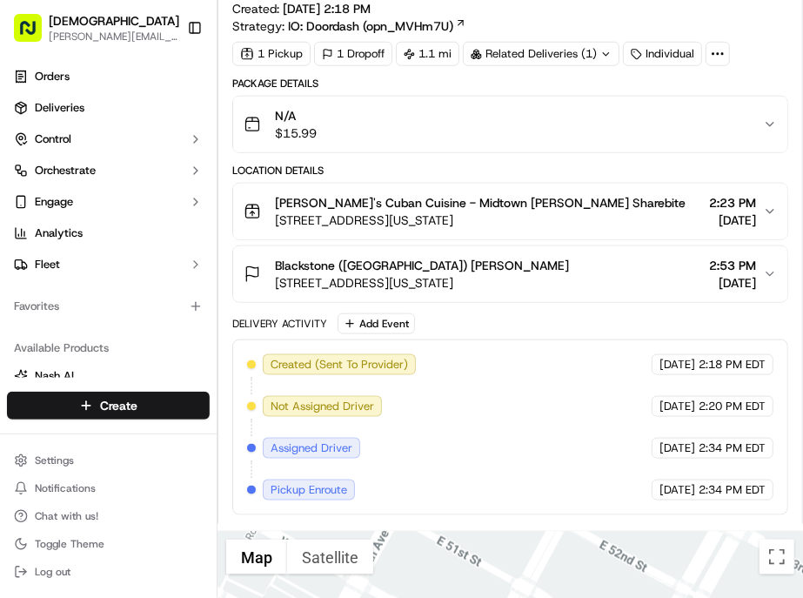
click at [639, 194] on div "[PERSON_NAME]'s Cuban Cuisine - [GEOGRAPHIC_DATA][PERSON_NAME] Sharebite [STREE…" at bounding box center [503, 211] width 519 height 35
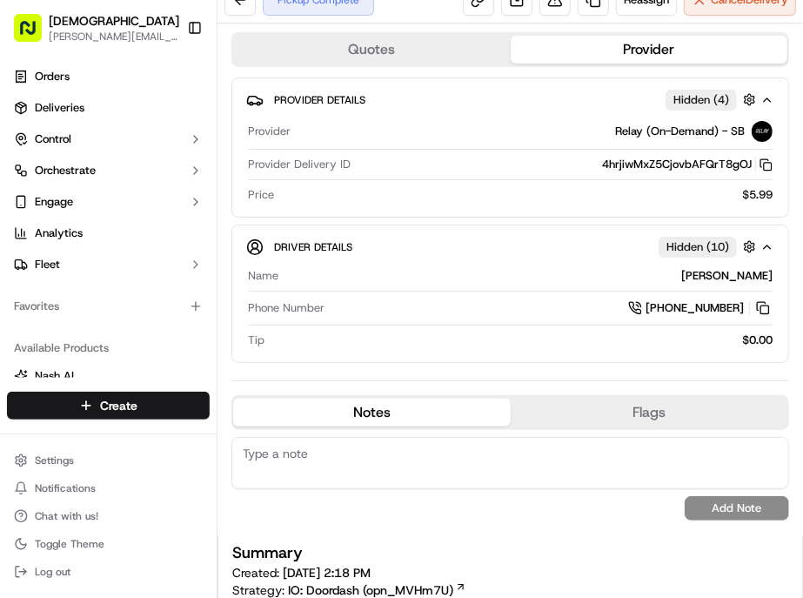
scroll to position [6, 0]
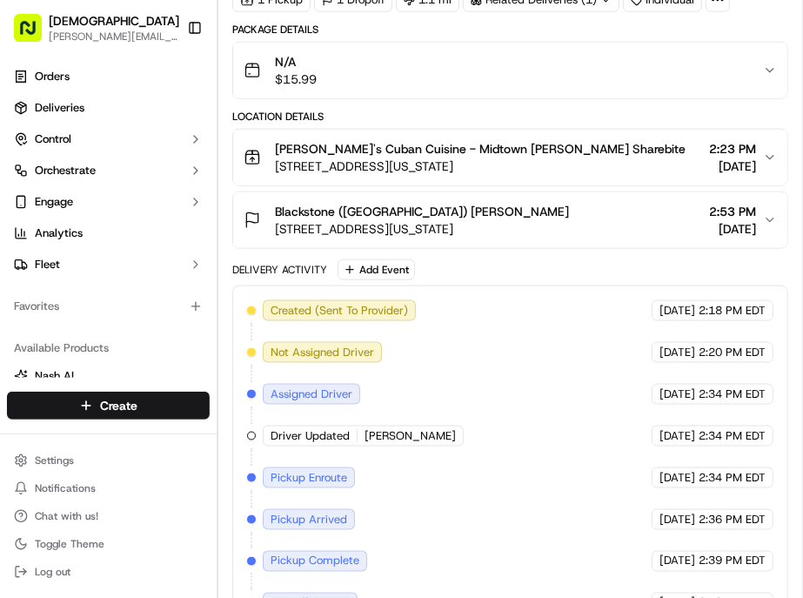
scroll to position [676, 0]
